Goal: Transaction & Acquisition: Purchase product/service

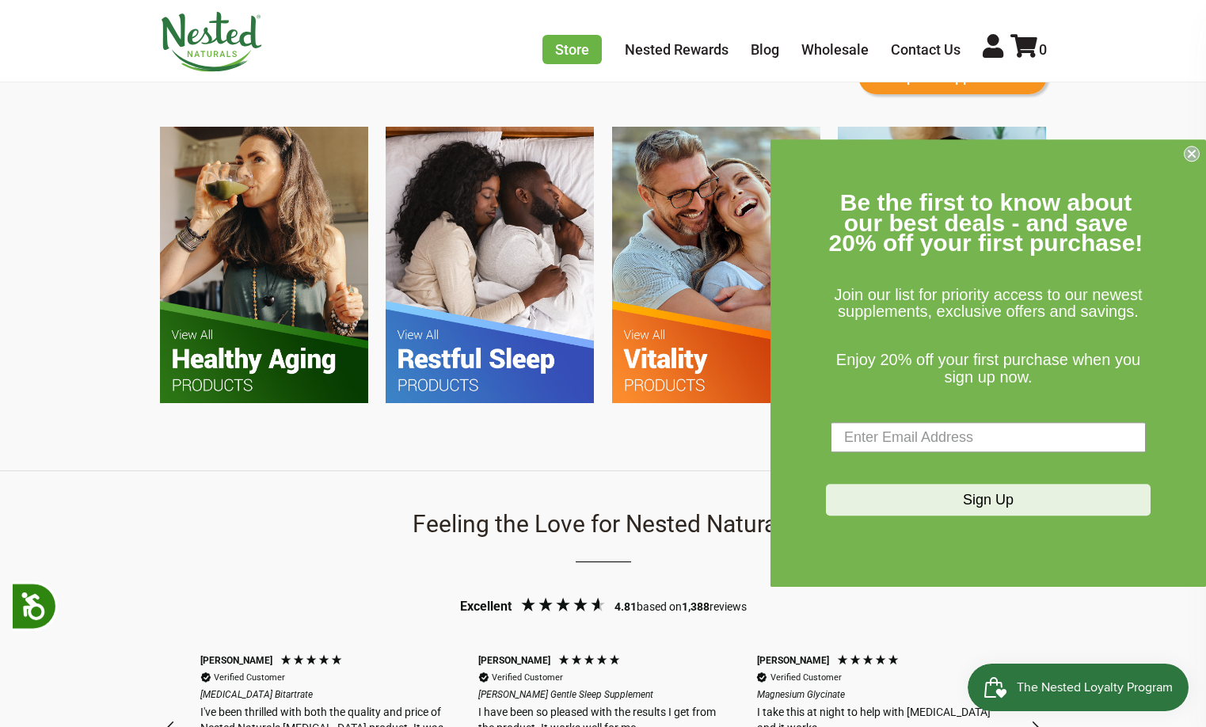
scroll to position [1025, 0]
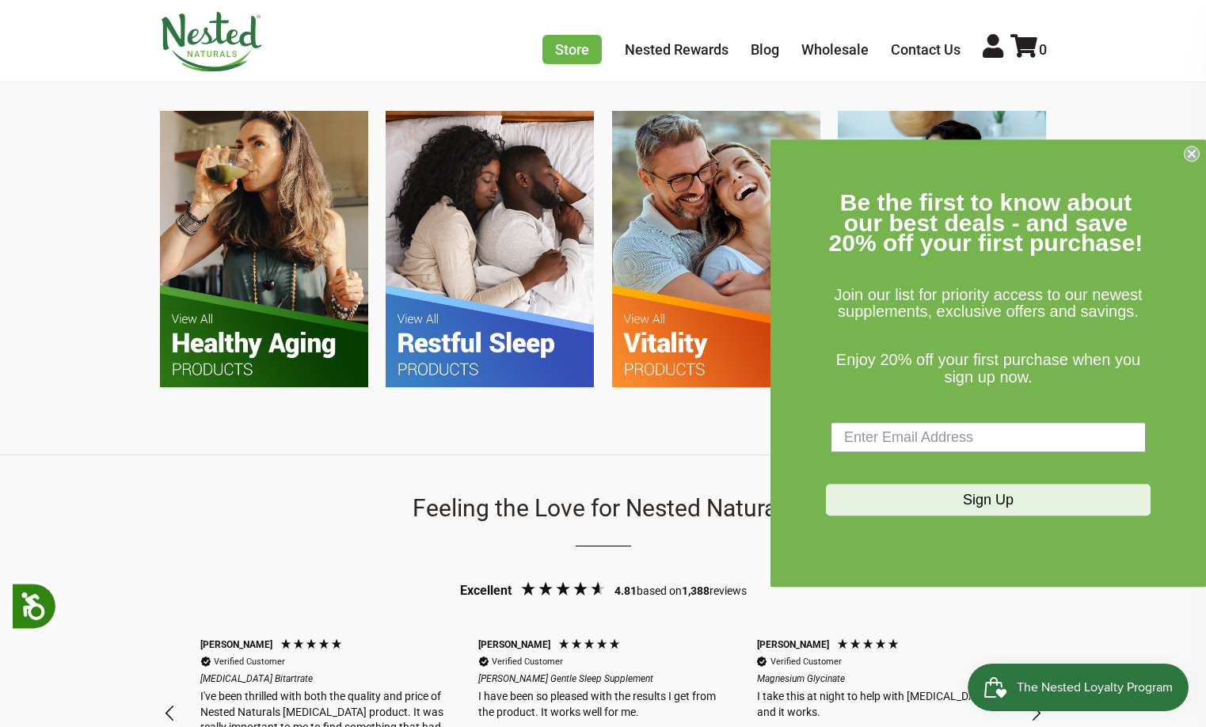
click at [1192, 158] on circle "Close dialog" at bounding box center [1191, 153] width 15 height 15
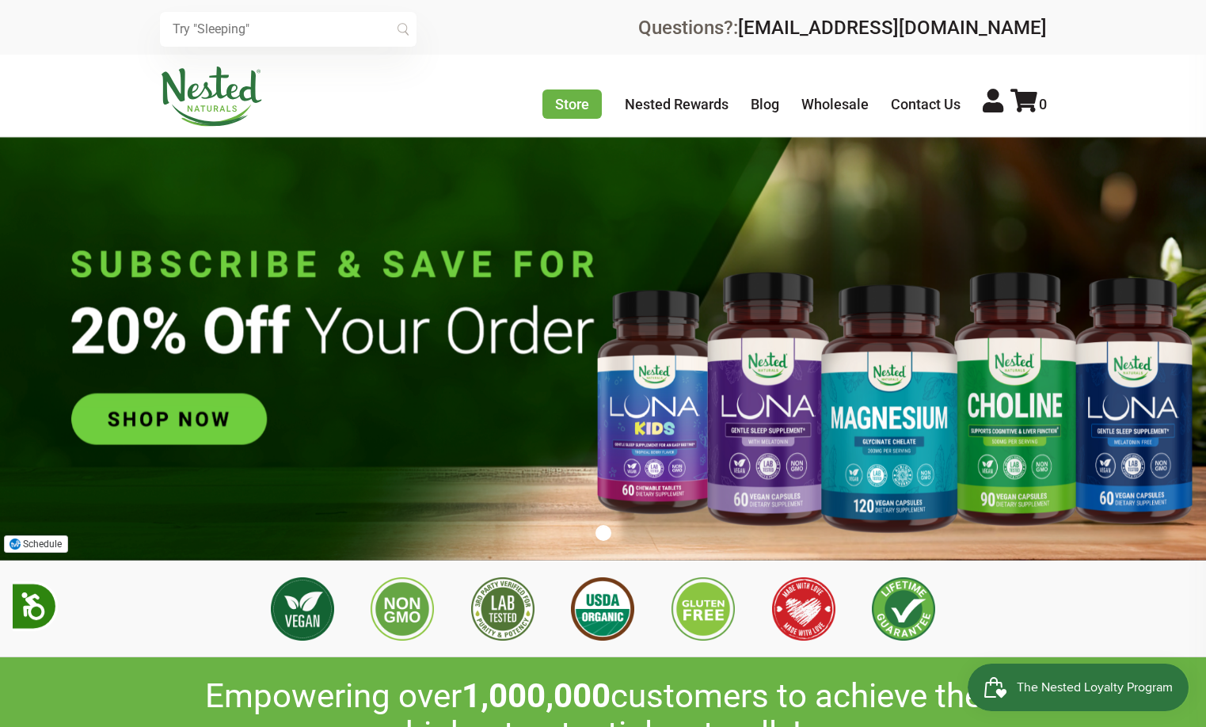
scroll to position [0, 1112]
click at [655, 460] on img at bounding box center [603, 349] width 1206 height 424
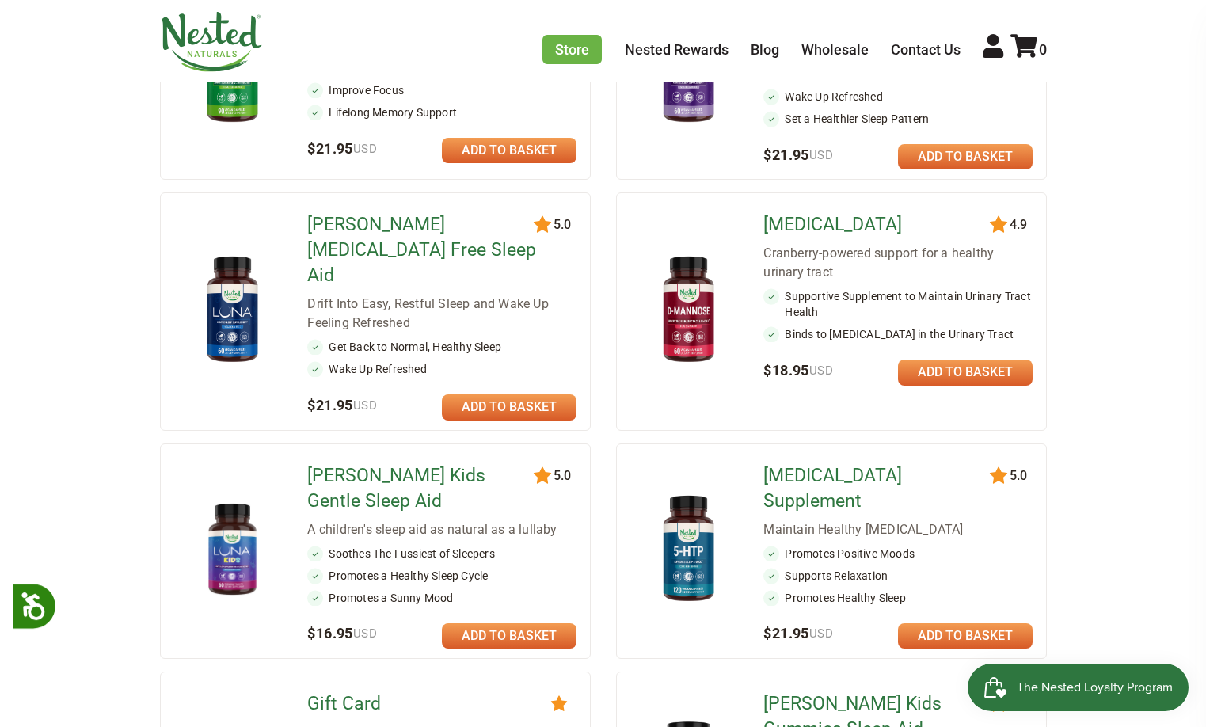
scroll to position [637, 0]
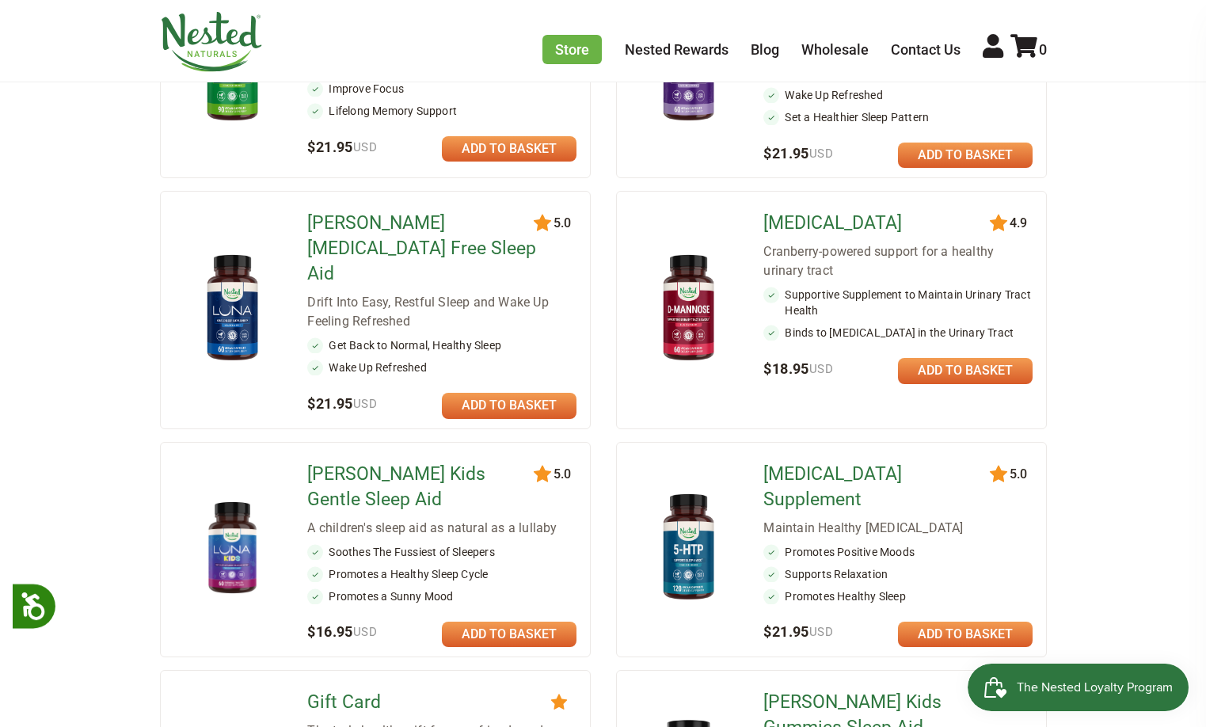
click at [447, 462] on link "[PERSON_NAME] Kids Gentle Sleep Aid" at bounding box center [421, 487] width 229 height 51
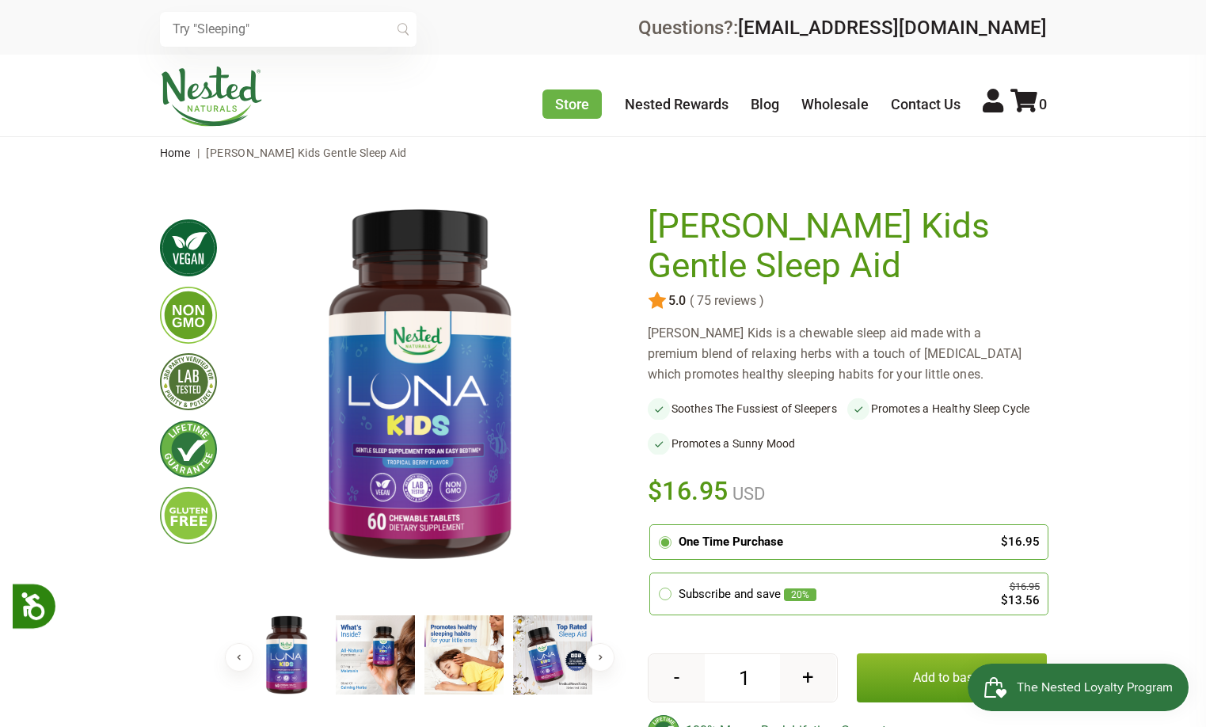
click at [372, 653] on img at bounding box center [375, 654] width 79 height 79
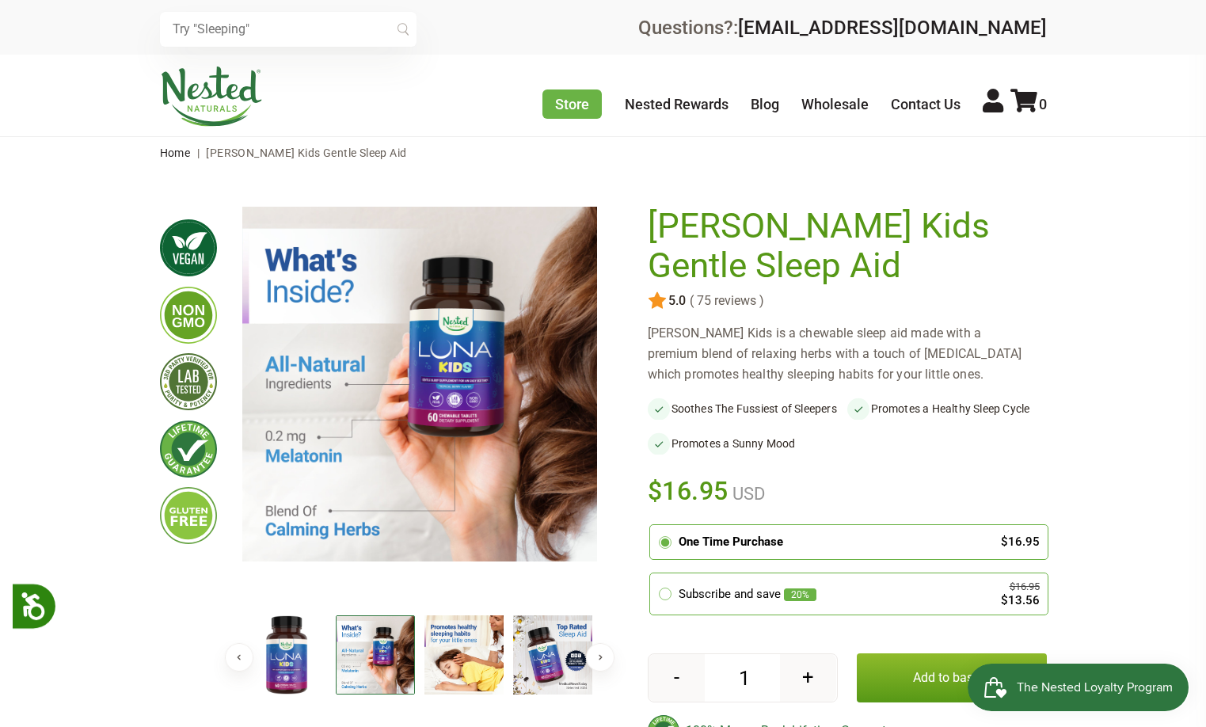
click at [449, 653] on img at bounding box center [463, 654] width 79 height 79
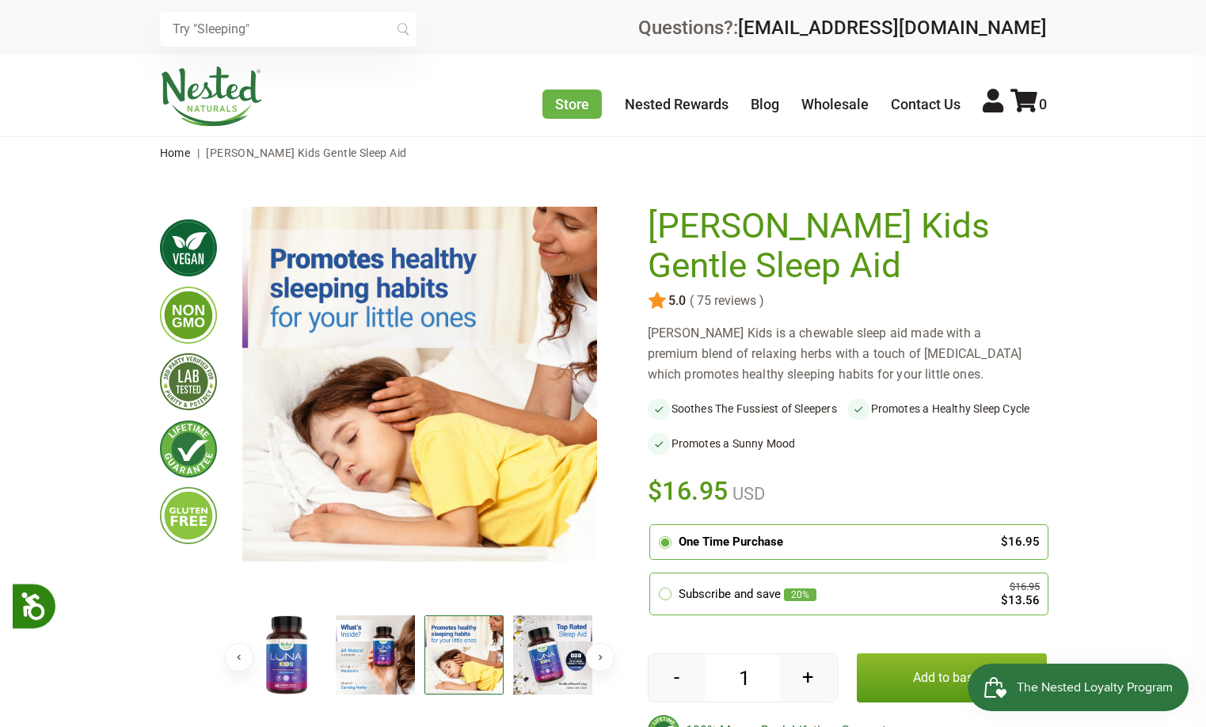
click at [568, 650] on img at bounding box center [552, 654] width 79 height 79
